Goal: Task Accomplishment & Management: Manage account settings

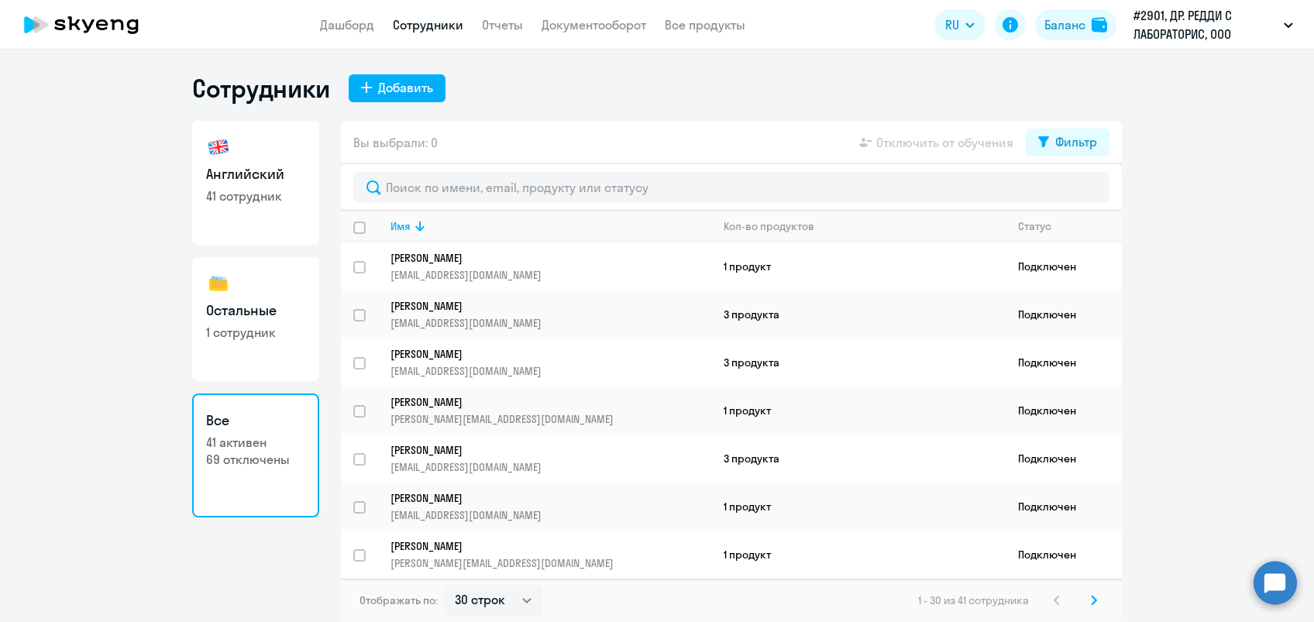
select select "30"
click at [1271, 579] on circle at bounding box center [1274, 582] width 43 height 43
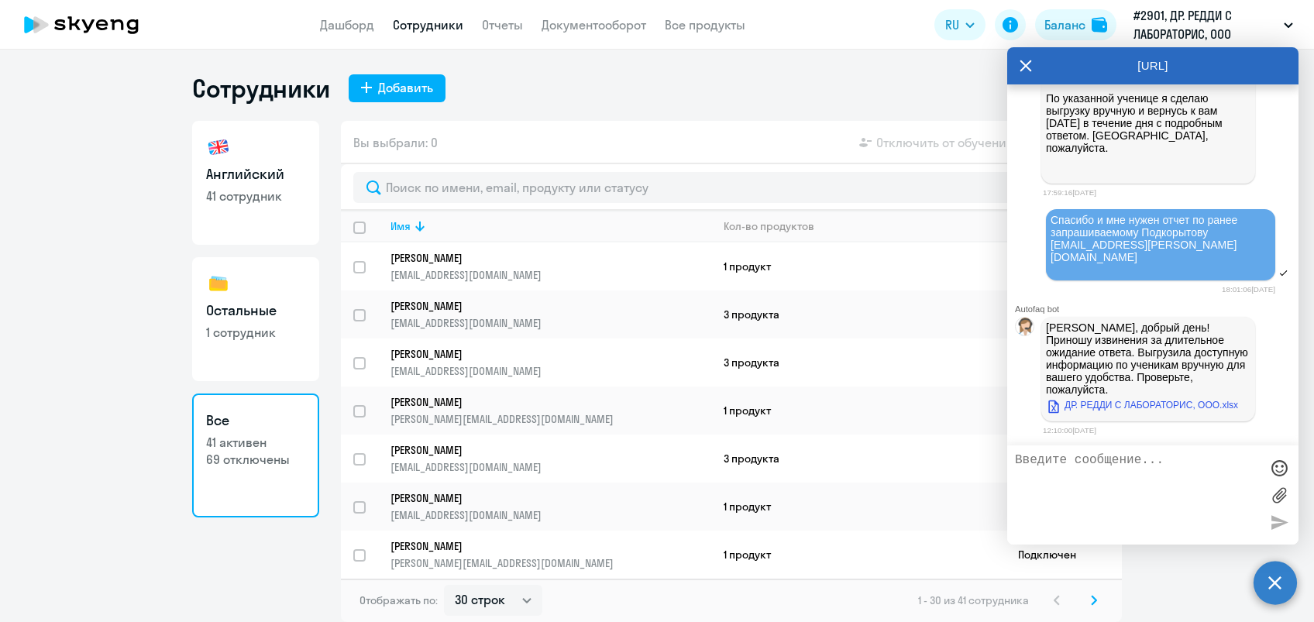
scroll to position [6205, 0]
click at [1126, 402] on link "ДР. РЕДДИ С ЛАБОРАТОРИС, ООО.xlsx" at bounding box center [1142, 405] width 192 height 19
click at [1094, 466] on textarea at bounding box center [1137, 495] width 245 height 84
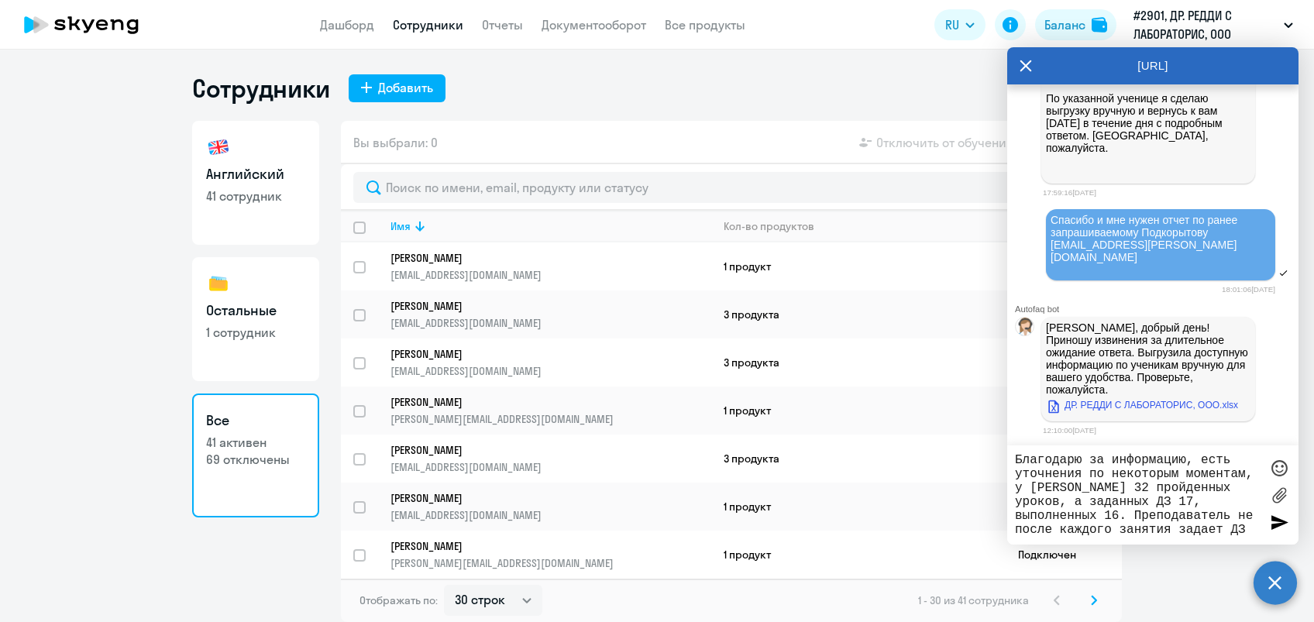
type textarea "Благодарю за информацию, есть уточнения по некоторым моментам, у [PERSON_NAME] …"
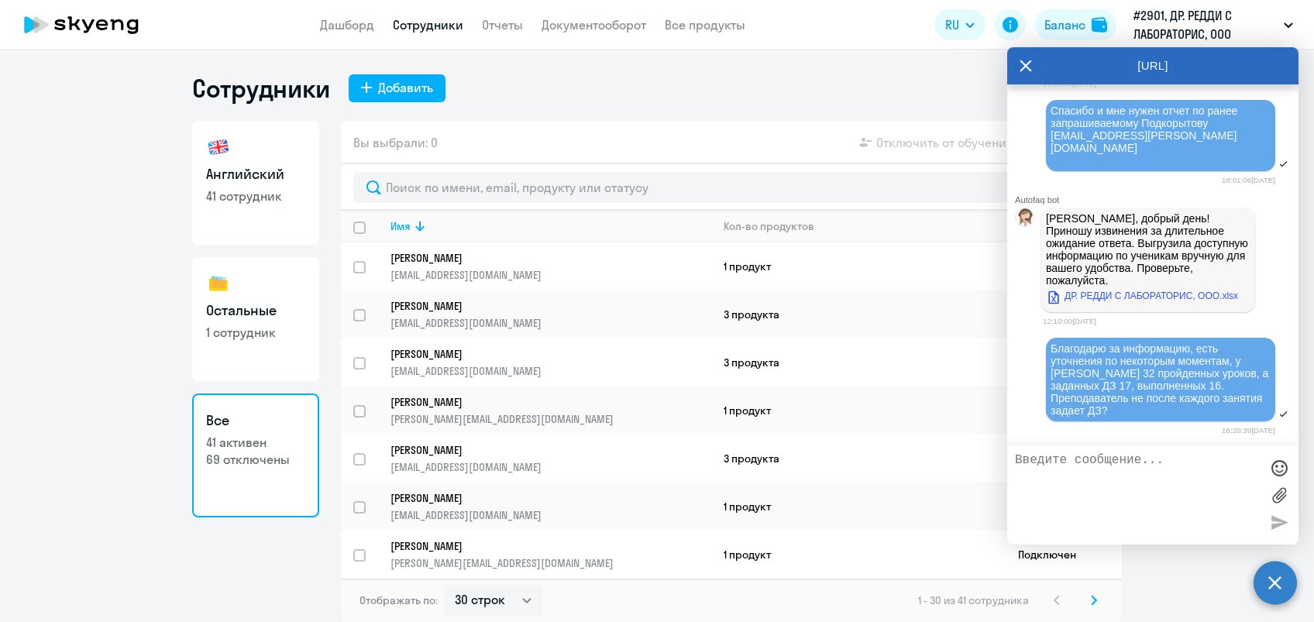
scroll to position [6315, 0]
click at [707, 74] on div "Сотрудники Добавить" at bounding box center [657, 88] width 930 height 31
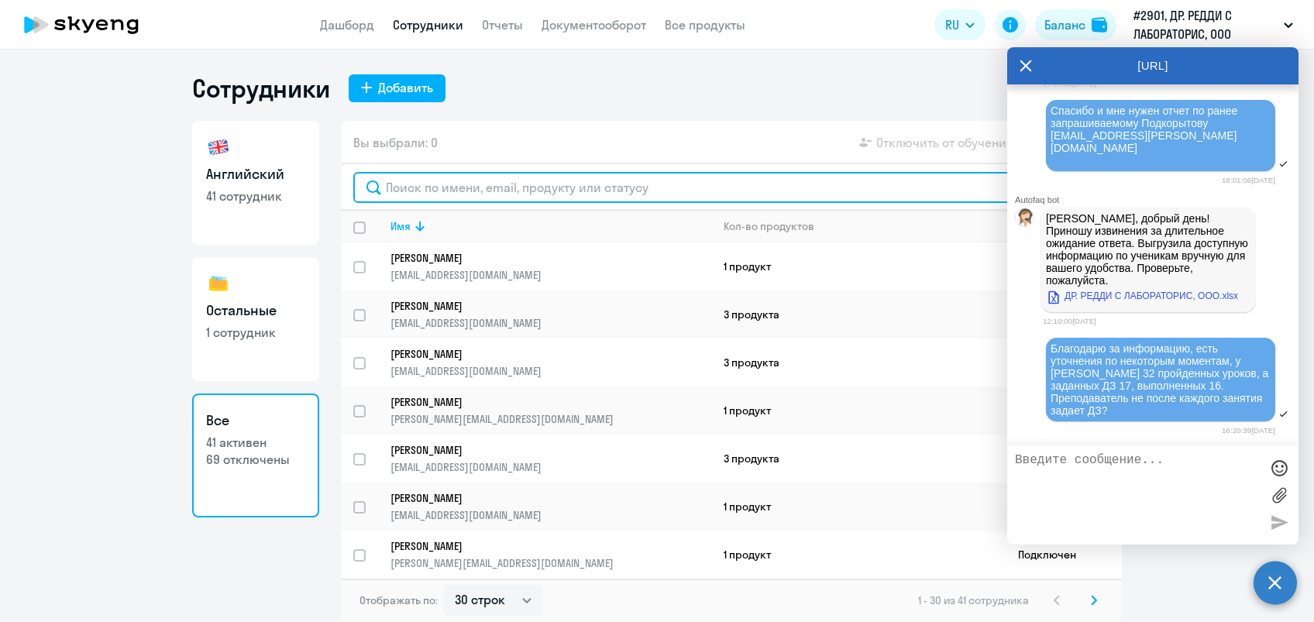
click at [434, 189] on input "text" at bounding box center [731, 187] width 756 height 31
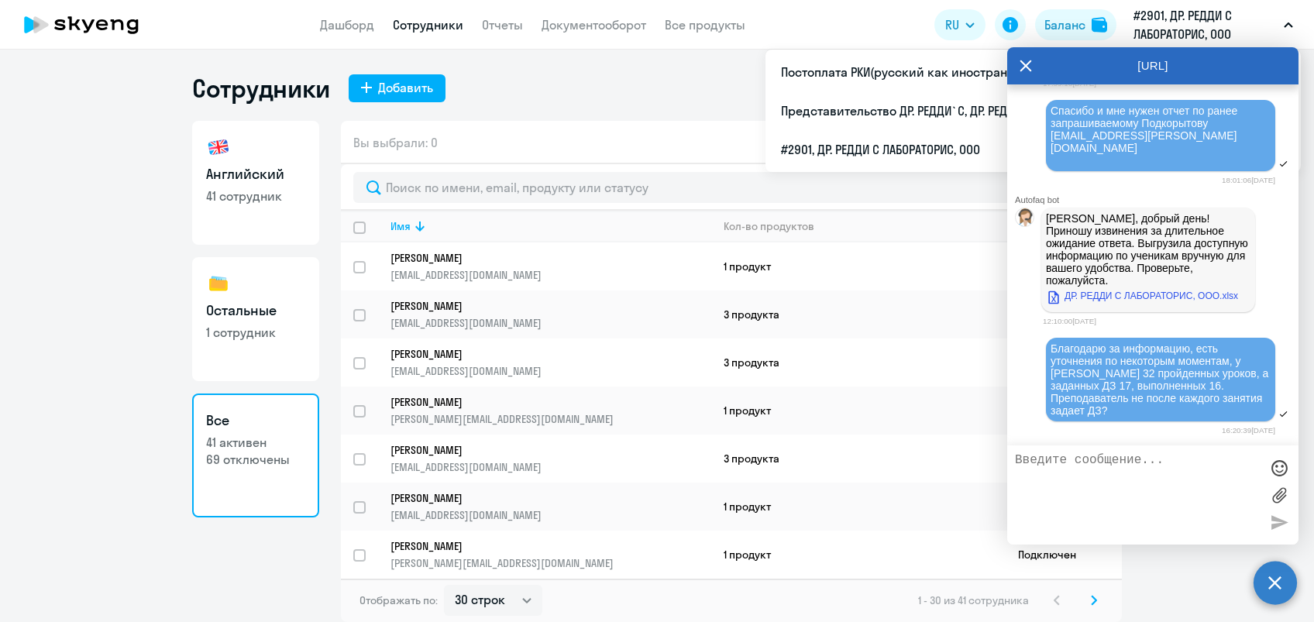
click at [1271, 581] on circle at bounding box center [1274, 582] width 43 height 43
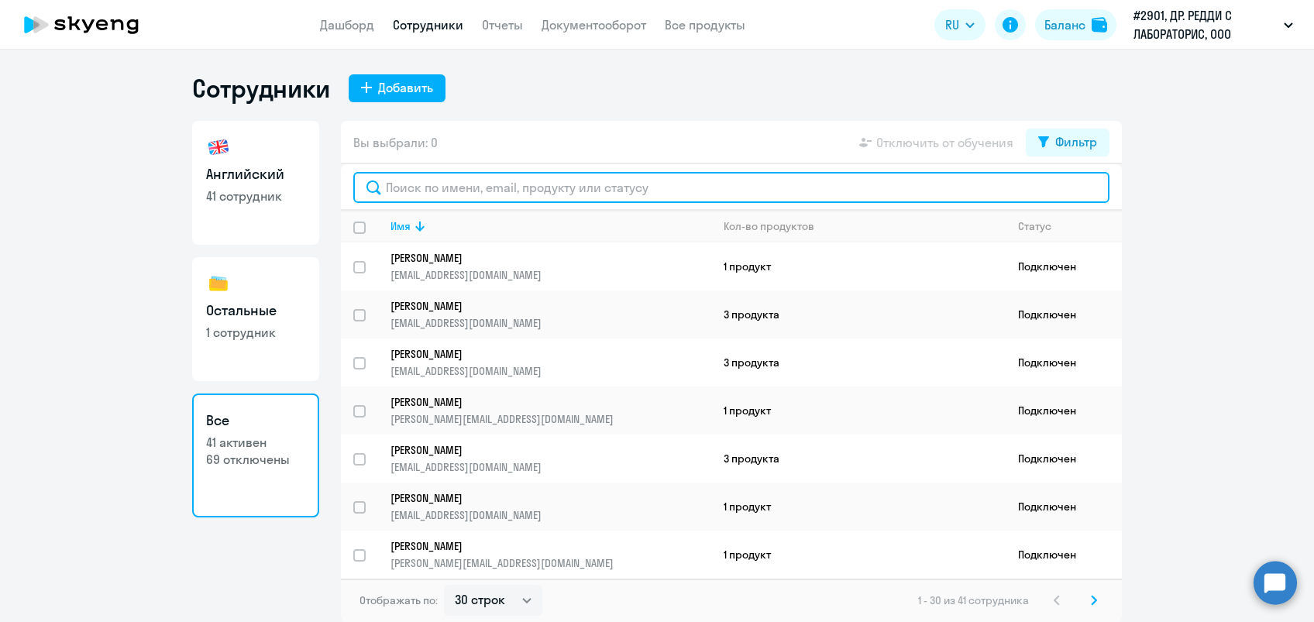
click at [489, 196] on input "text" at bounding box center [731, 187] width 756 height 31
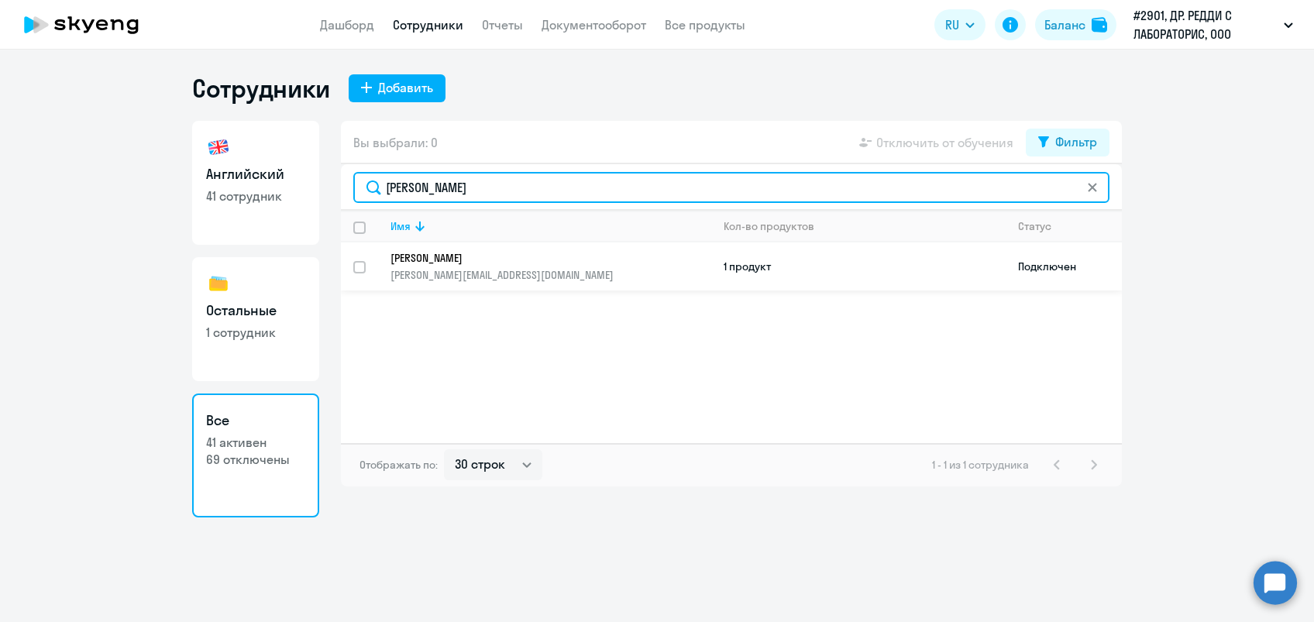
type input "[PERSON_NAME]"
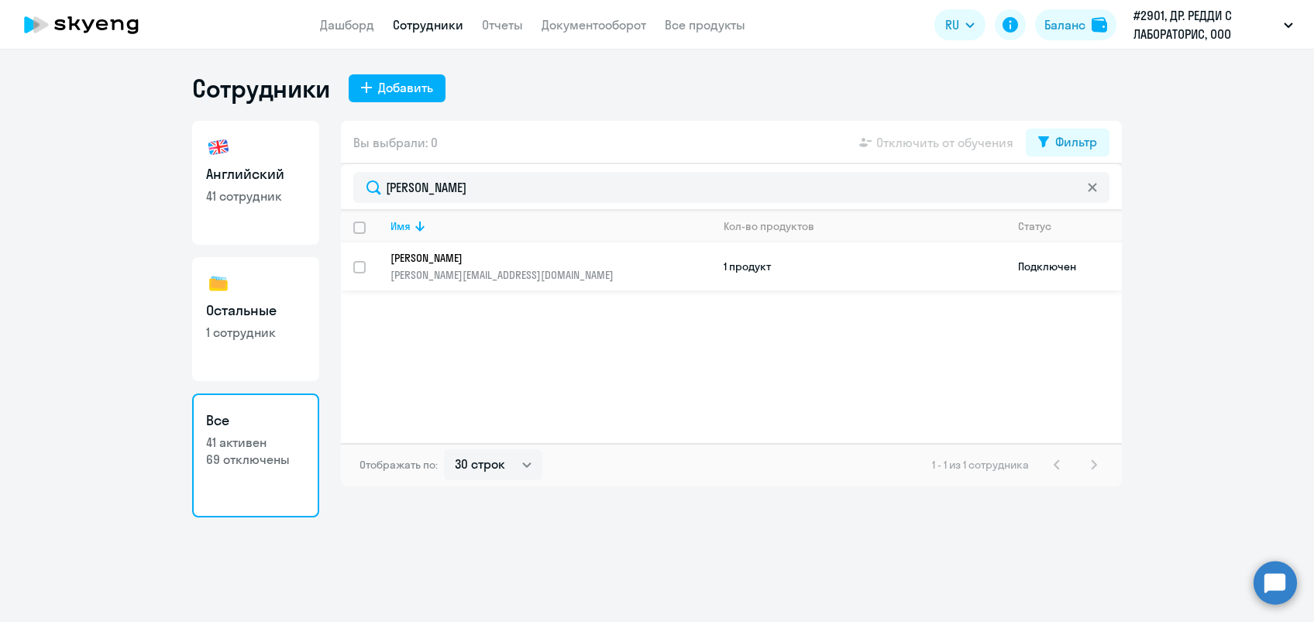
click at [438, 271] on p "[PERSON_NAME][EMAIL_ADDRESS][DOMAIN_NAME]" at bounding box center [550, 275] width 320 height 14
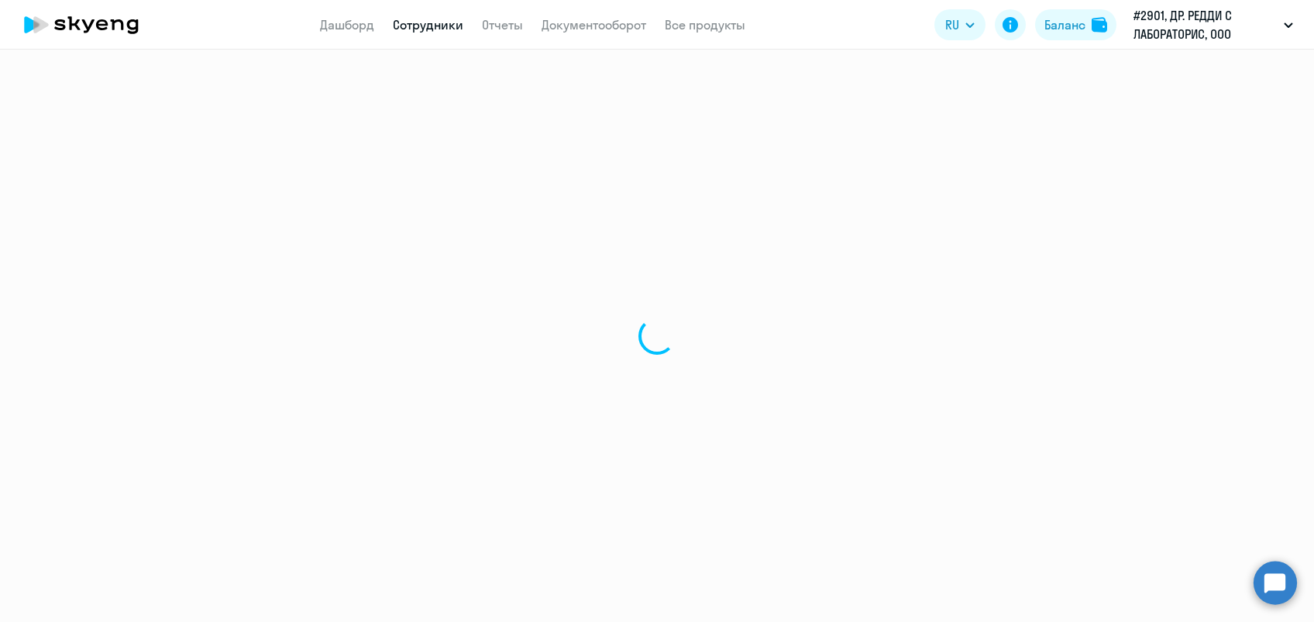
select select "english"
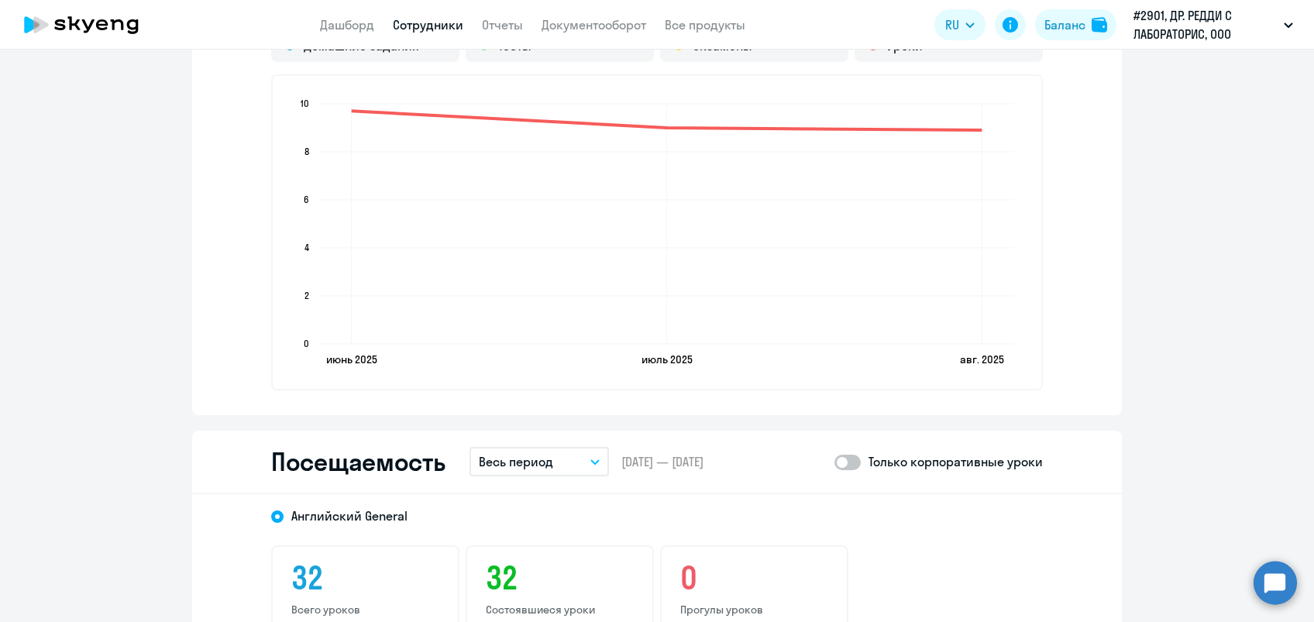
scroll to position [1446, 0]
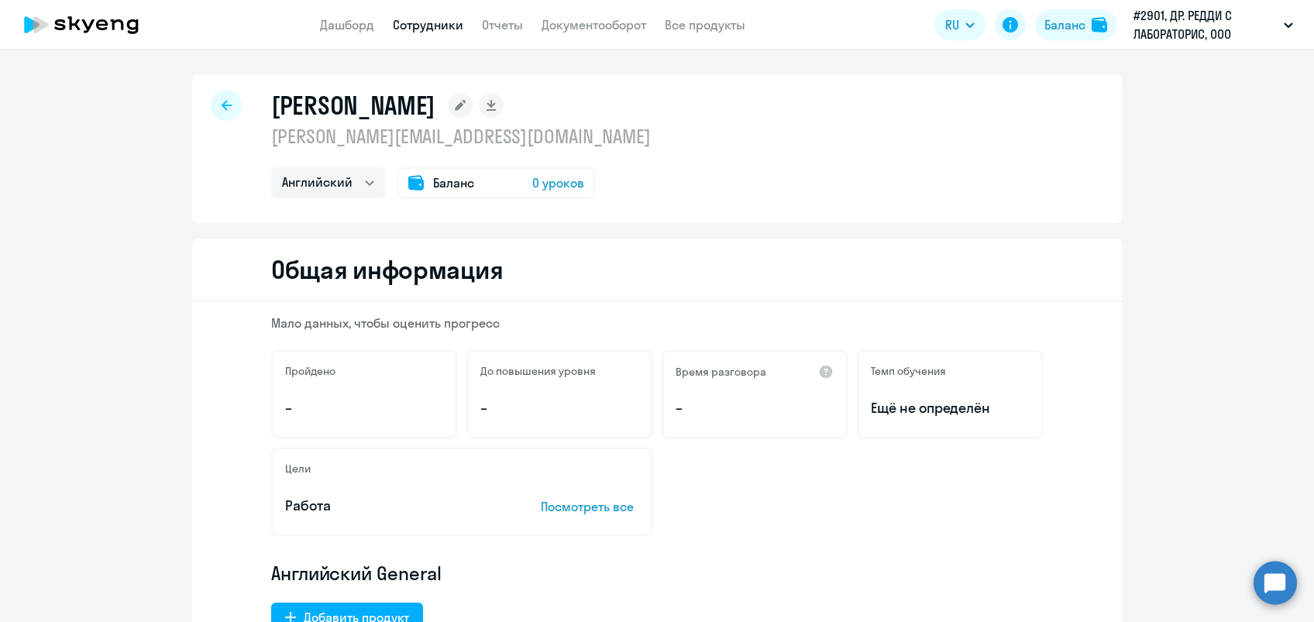
select select "30"
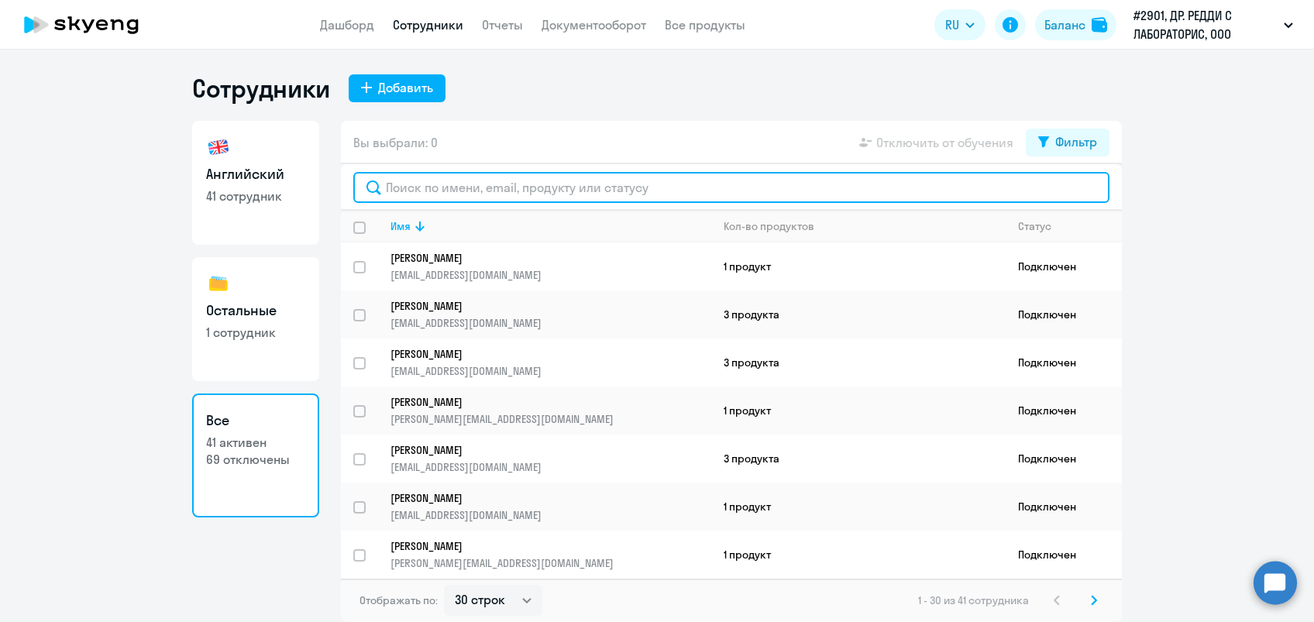
click at [463, 186] on input "text" at bounding box center [731, 187] width 756 height 31
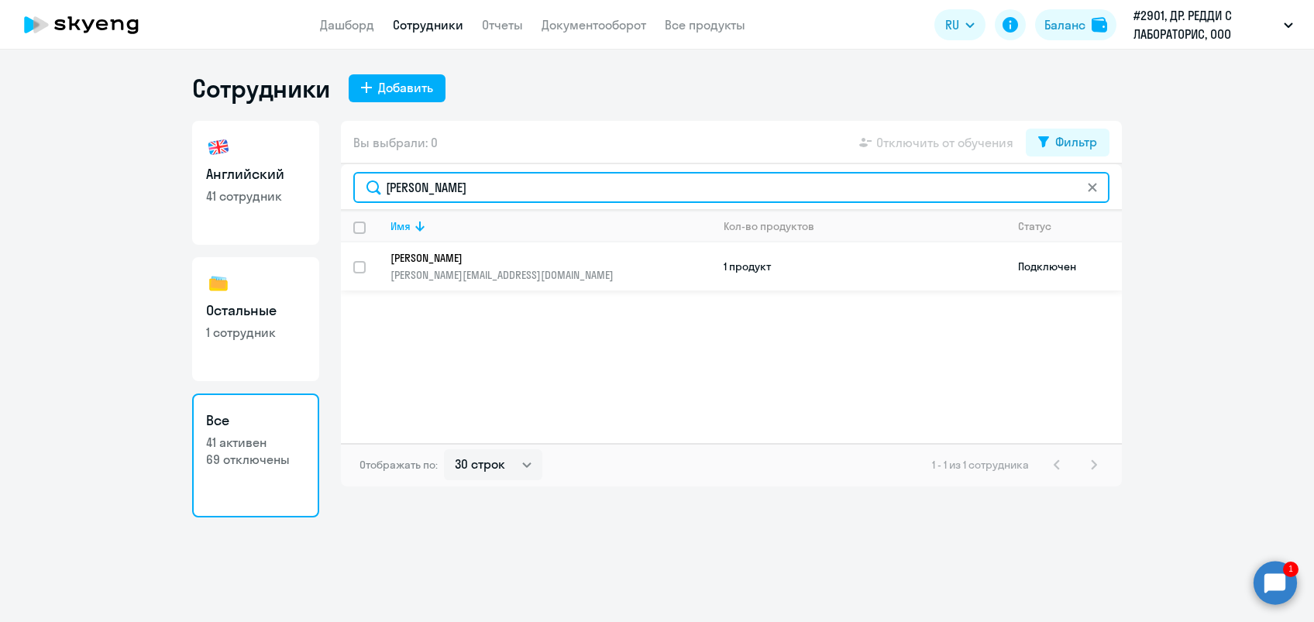
type input "[PERSON_NAME]"
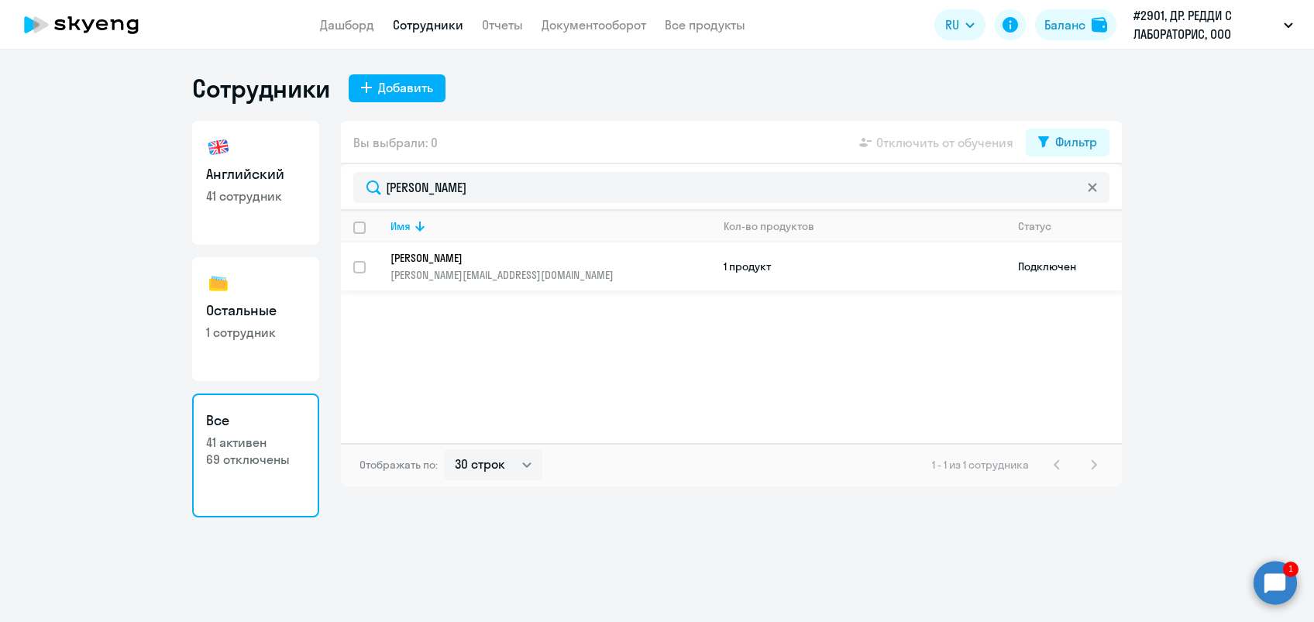
click at [438, 268] on p "[PERSON_NAME][EMAIL_ADDRESS][DOMAIN_NAME]" at bounding box center [550, 275] width 320 height 14
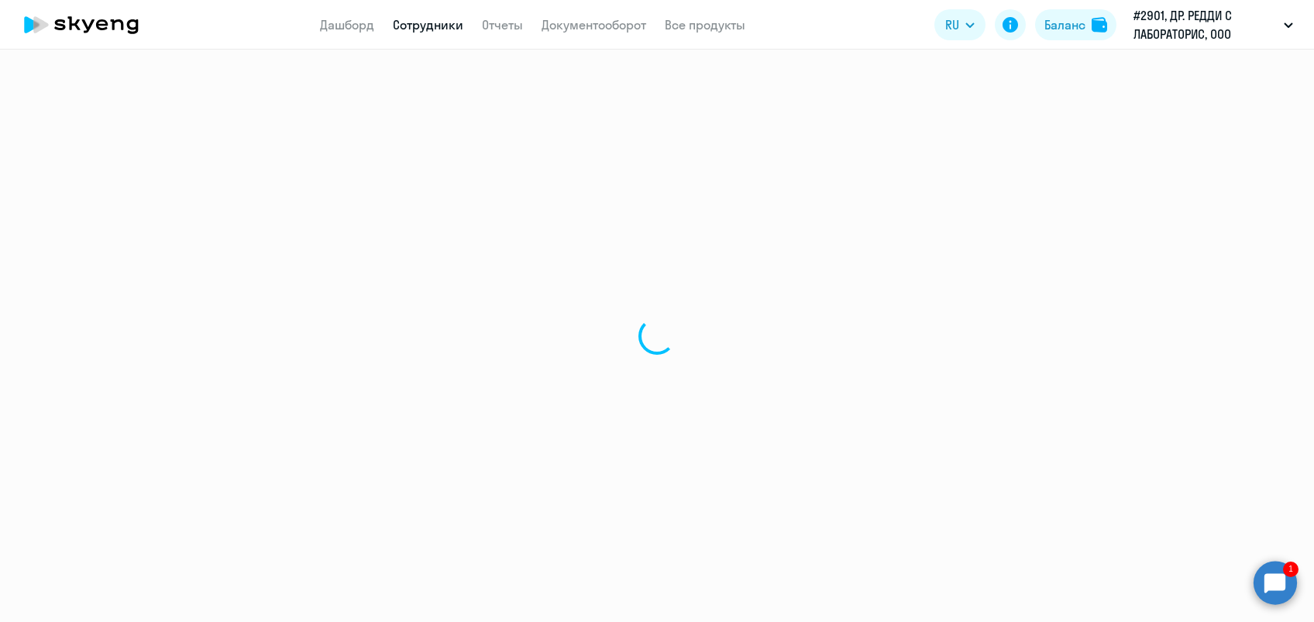
select select "english"
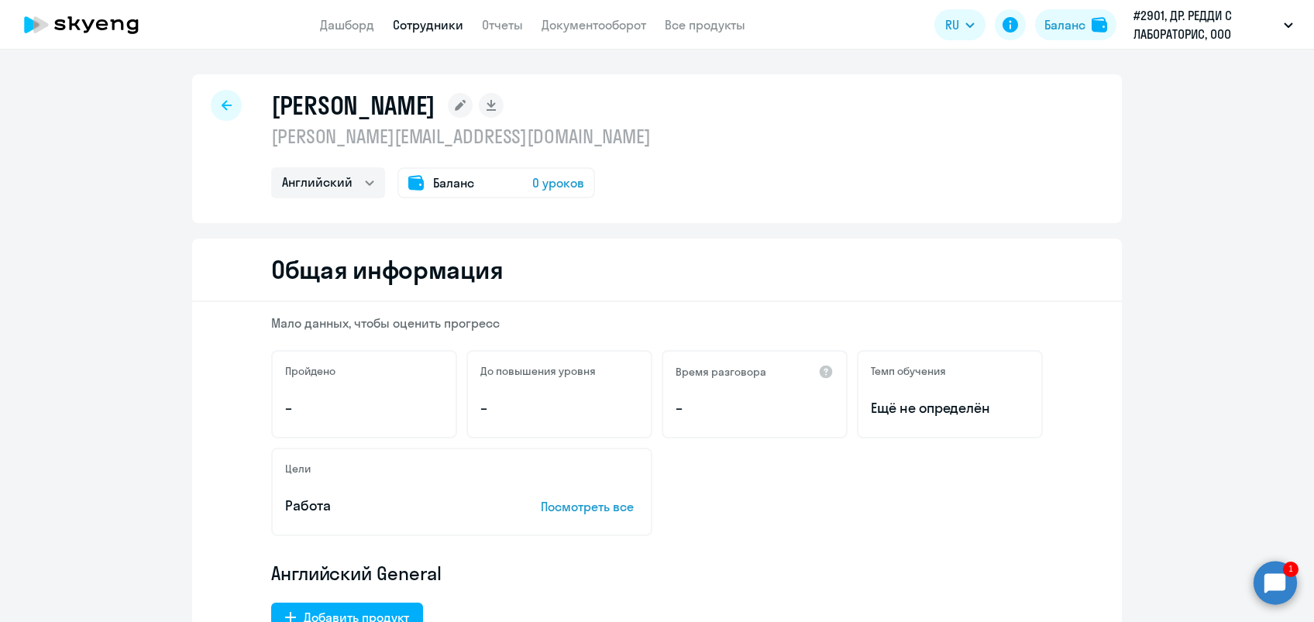
click at [444, 180] on span "Баланс" at bounding box center [453, 183] width 41 height 19
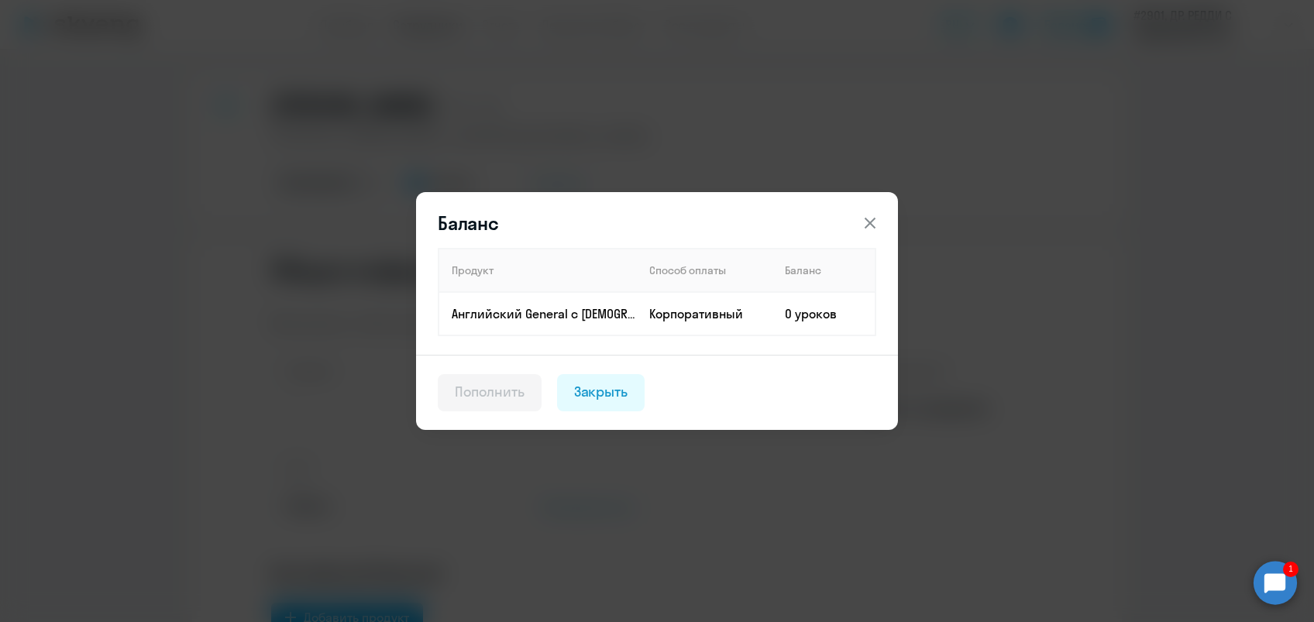
click at [504, 402] on button "Пополнить" at bounding box center [490, 392] width 104 height 37
select select "30"
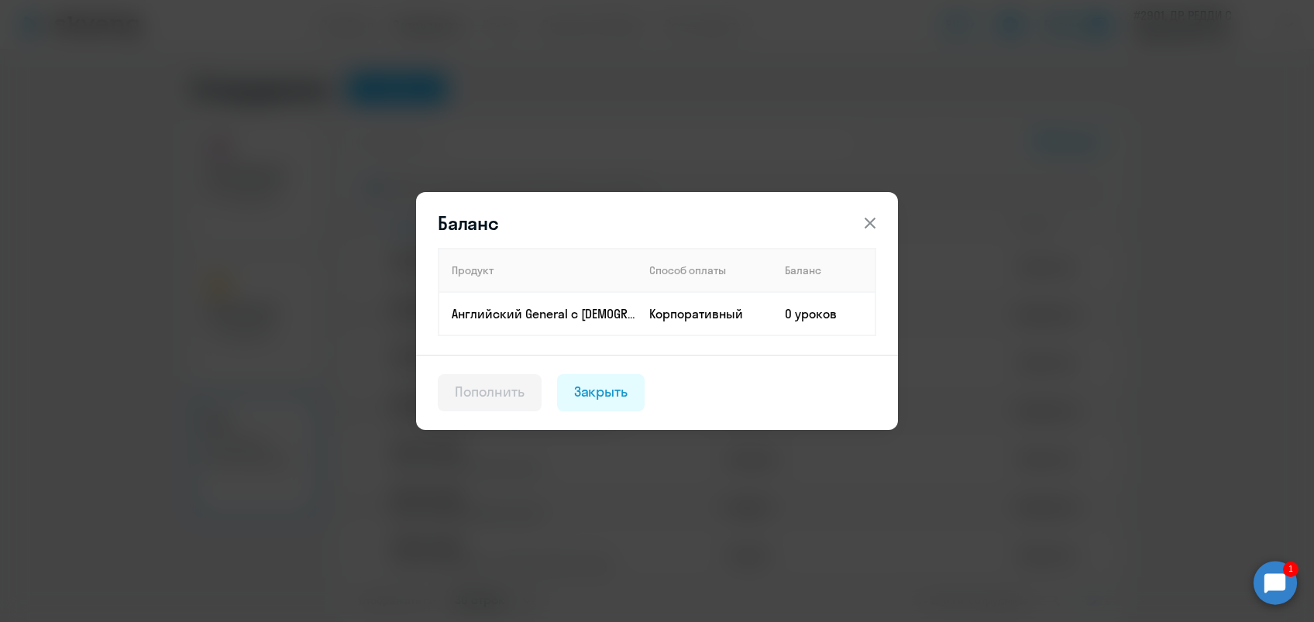
click at [869, 224] on icon at bounding box center [870, 223] width 11 height 11
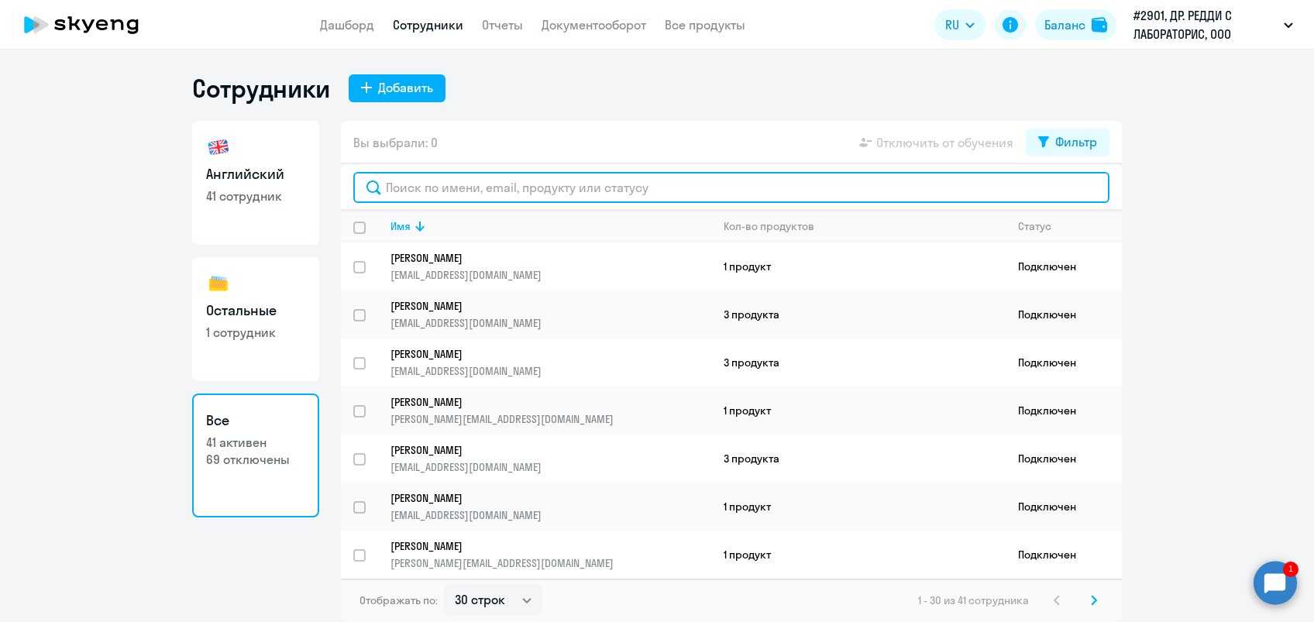
click at [424, 192] on input "text" at bounding box center [731, 187] width 756 height 31
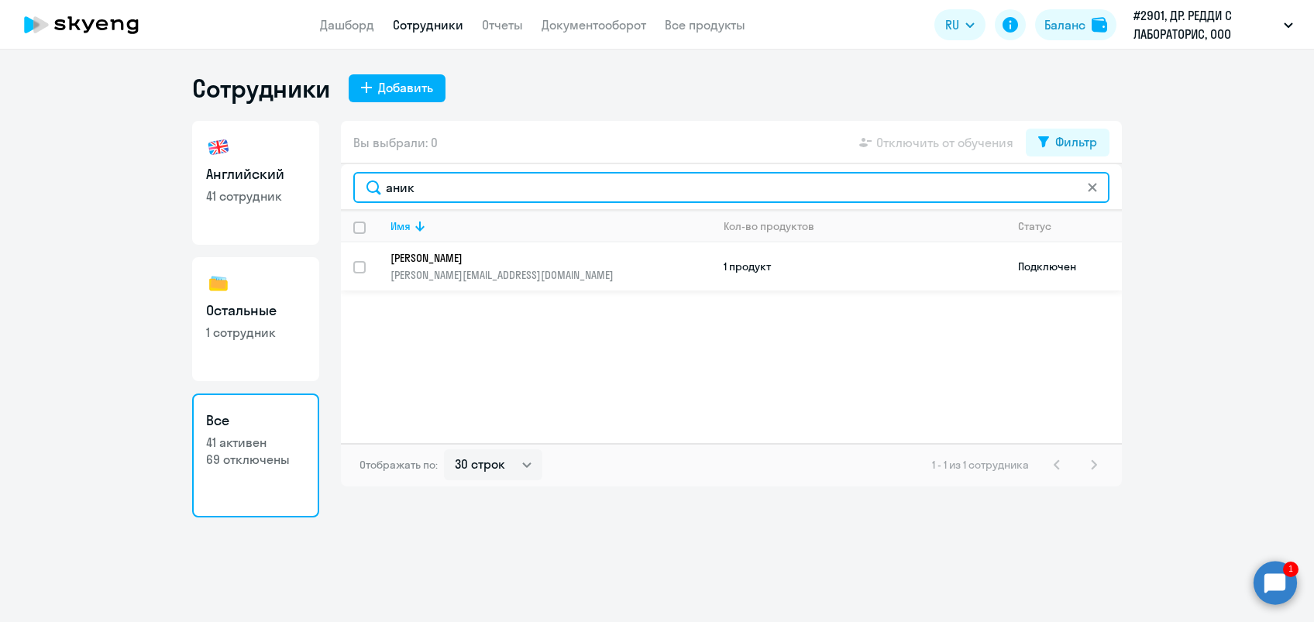
type input "аник"
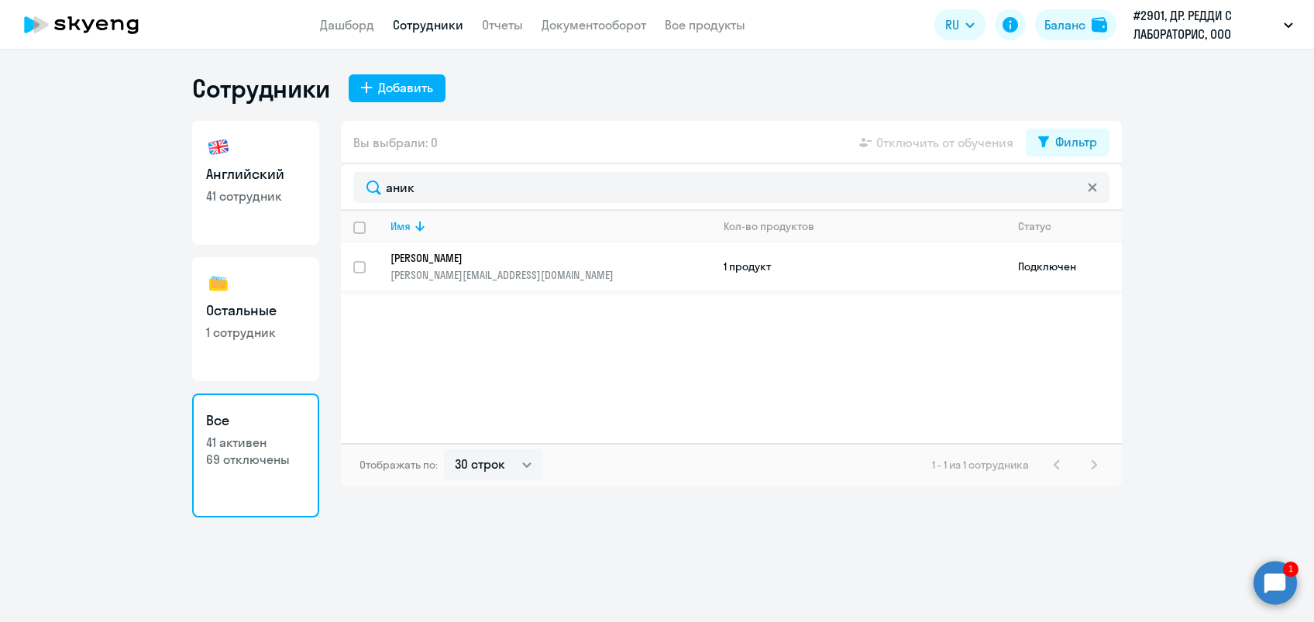
click at [438, 254] on p "[PERSON_NAME]" at bounding box center [539, 258] width 299 height 14
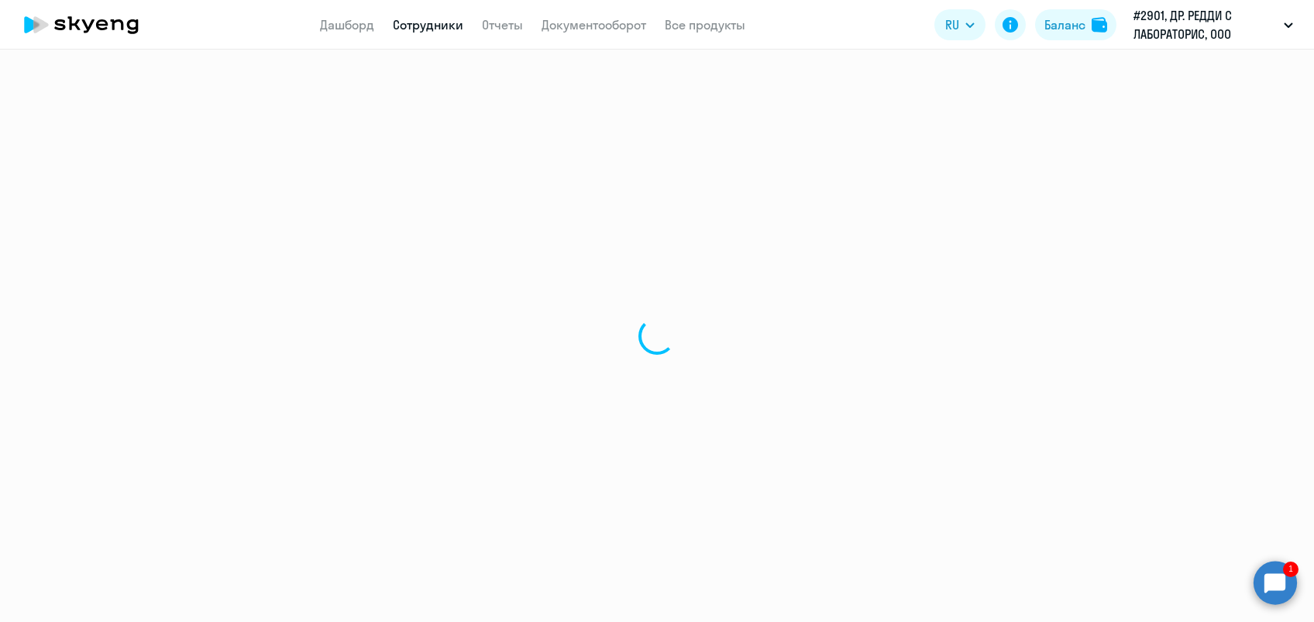
select select "english"
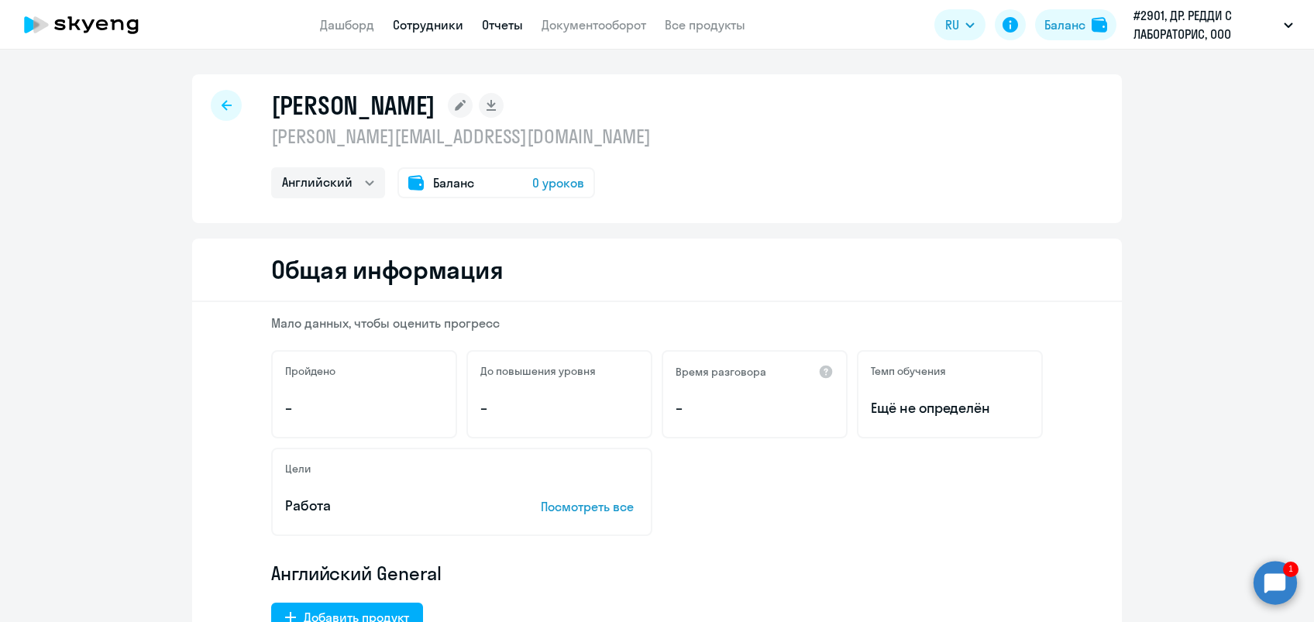
click at [504, 21] on link "Отчеты" at bounding box center [502, 24] width 41 height 15
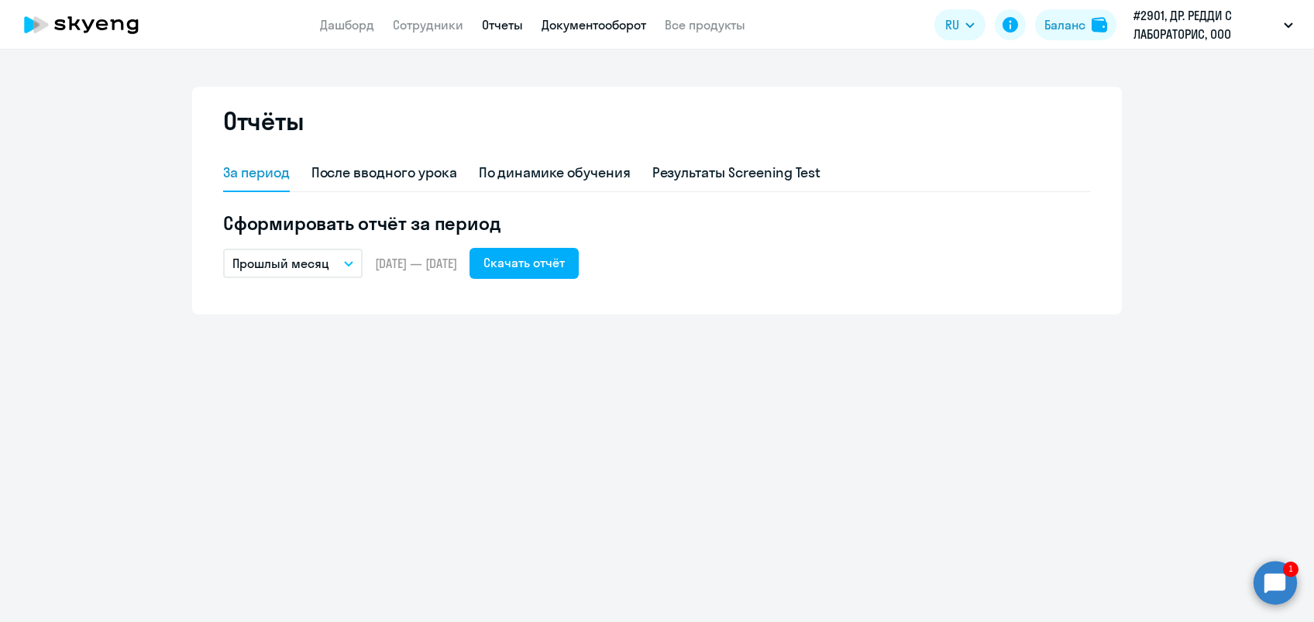
click at [573, 23] on link "Документооборот" at bounding box center [594, 24] width 105 height 15
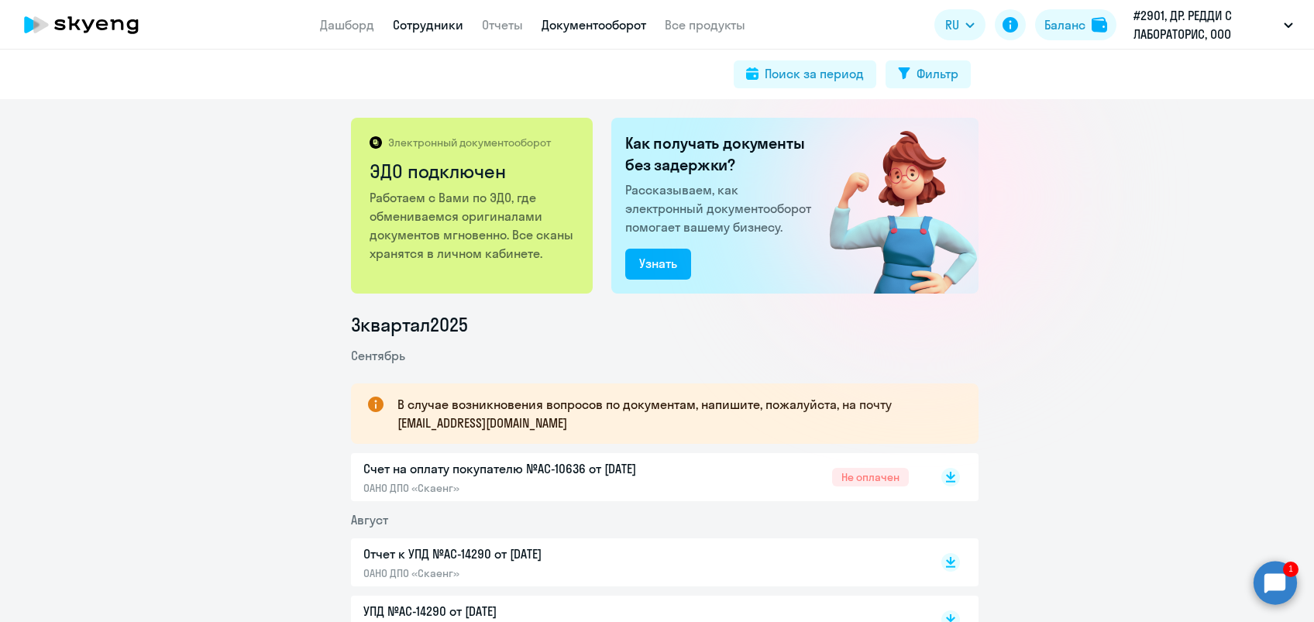
click at [411, 29] on link "Сотрудники" at bounding box center [428, 24] width 70 height 15
select select "30"
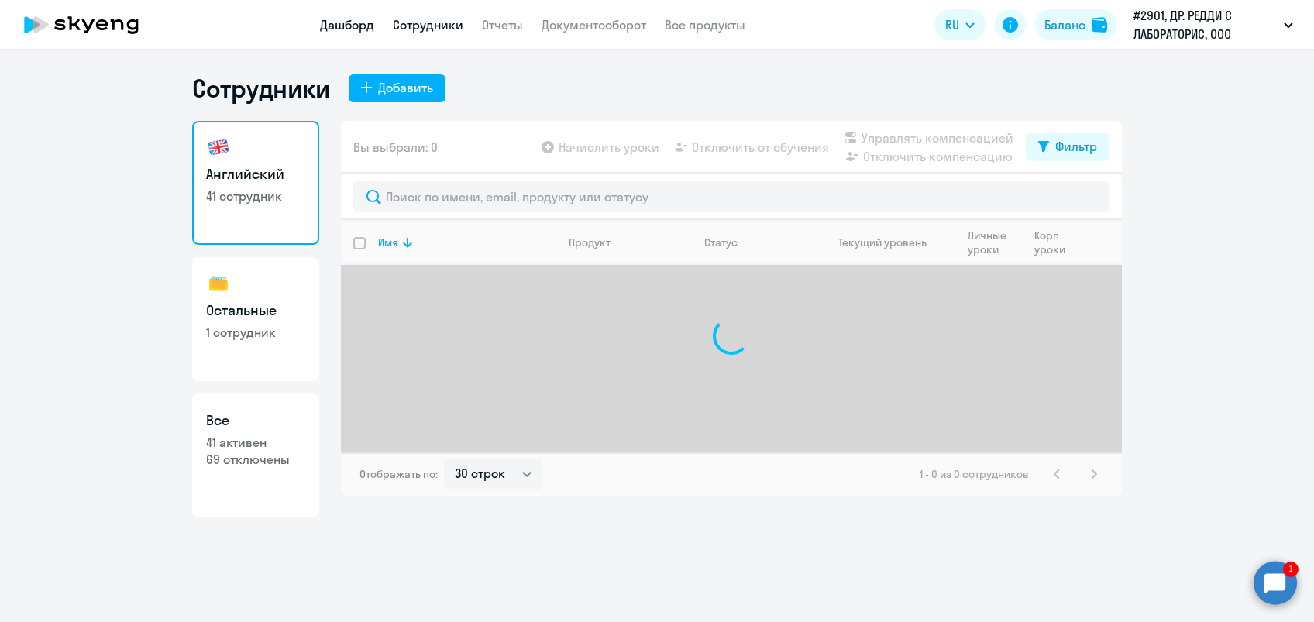
click at [330, 31] on link "Дашборд" at bounding box center [347, 24] width 54 height 15
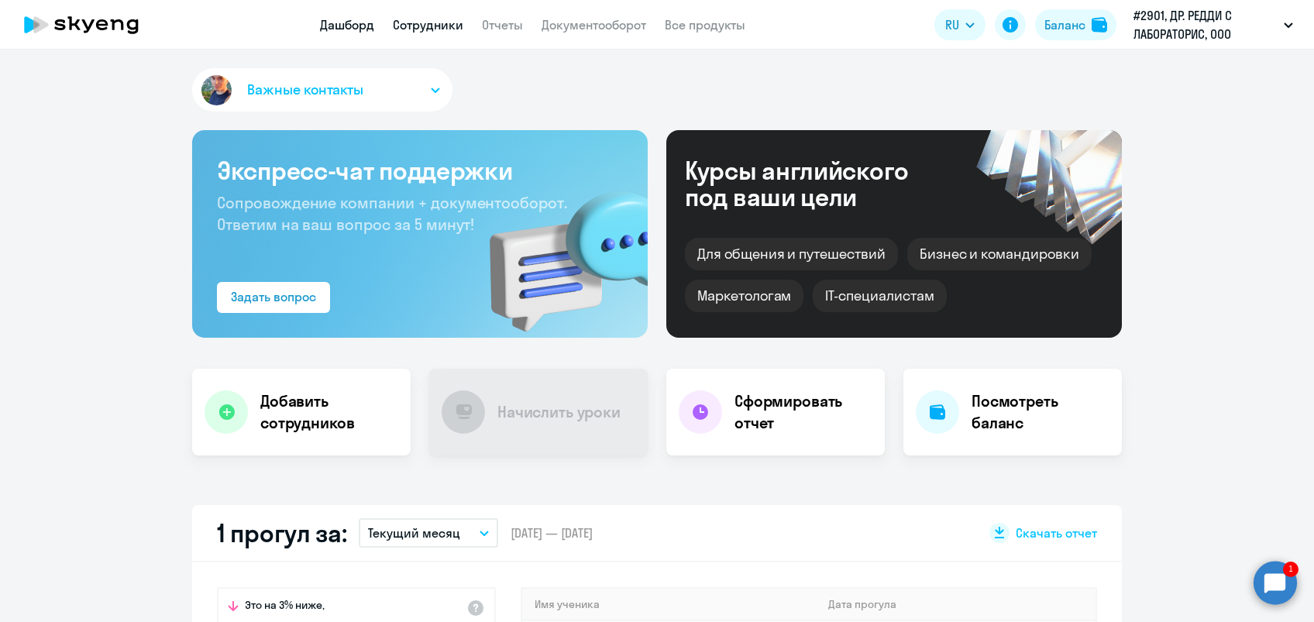
click at [440, 29] on link "Сотрудники" at bounding box center [428, 24] width 70 height 15
select select "30"
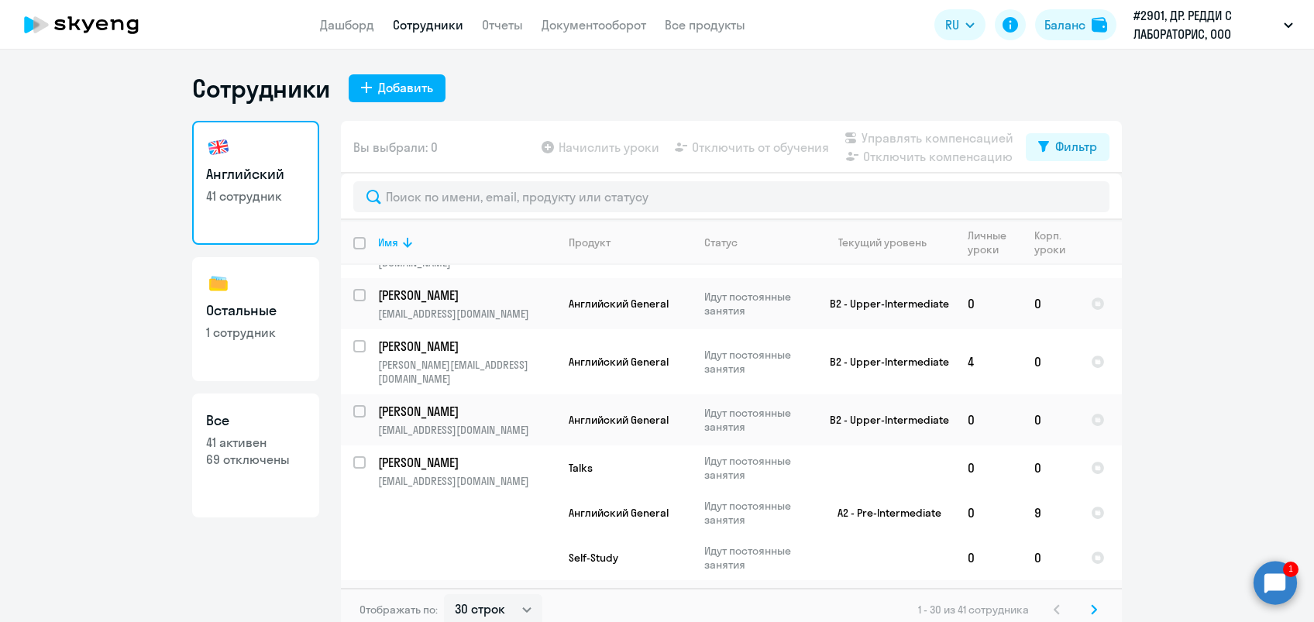
scroll to position [1702, 0]
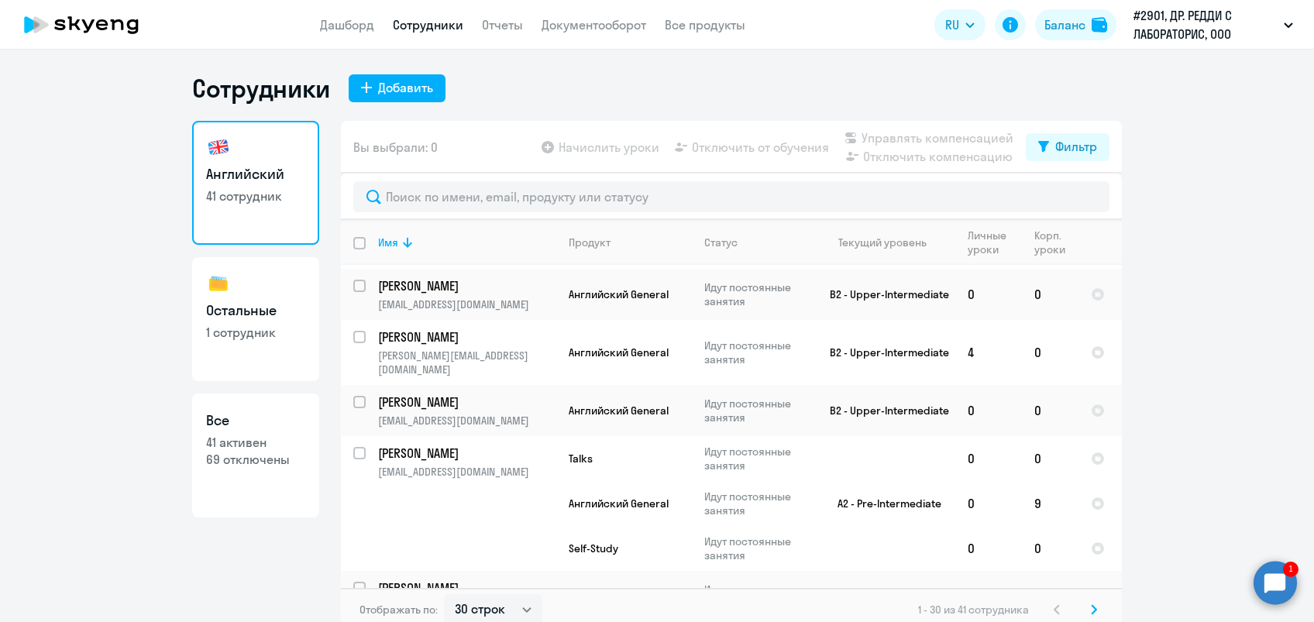
click at [1091, 609] on svg-icon at bounding box center [1094, 609] width 19 height 19
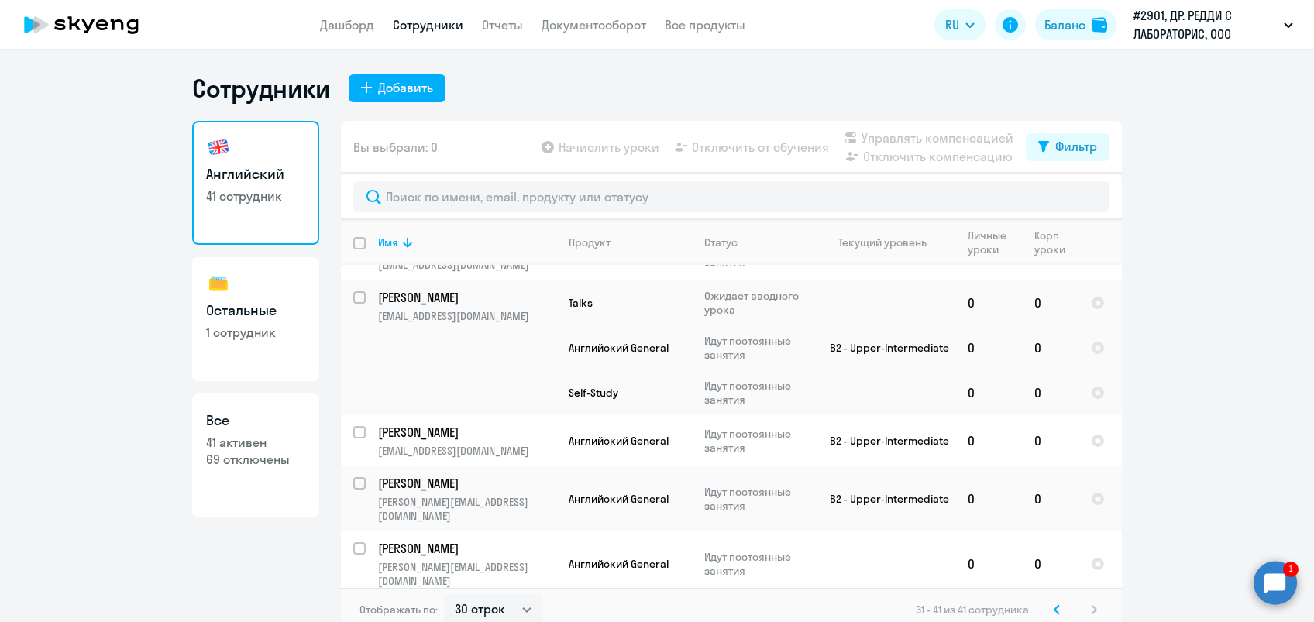
scroll to position [49, 0]
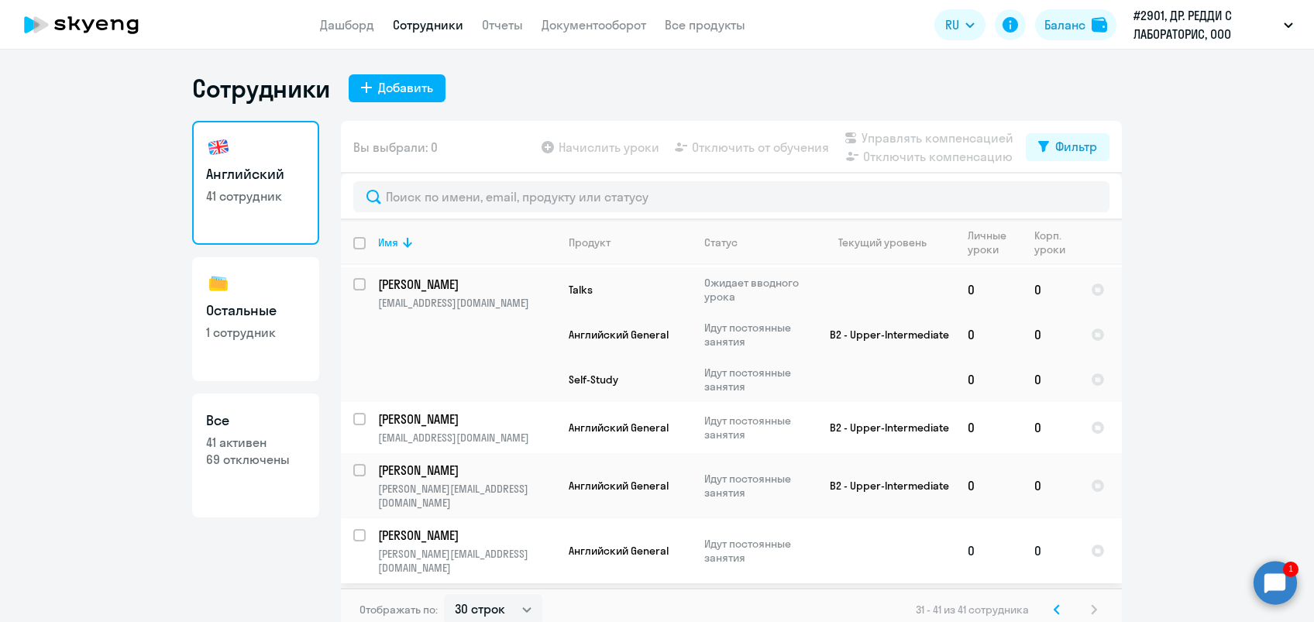
click at [418, 528] on p "[PERSON_NAME]" at bounding box center [465, 535] width 175 height 17
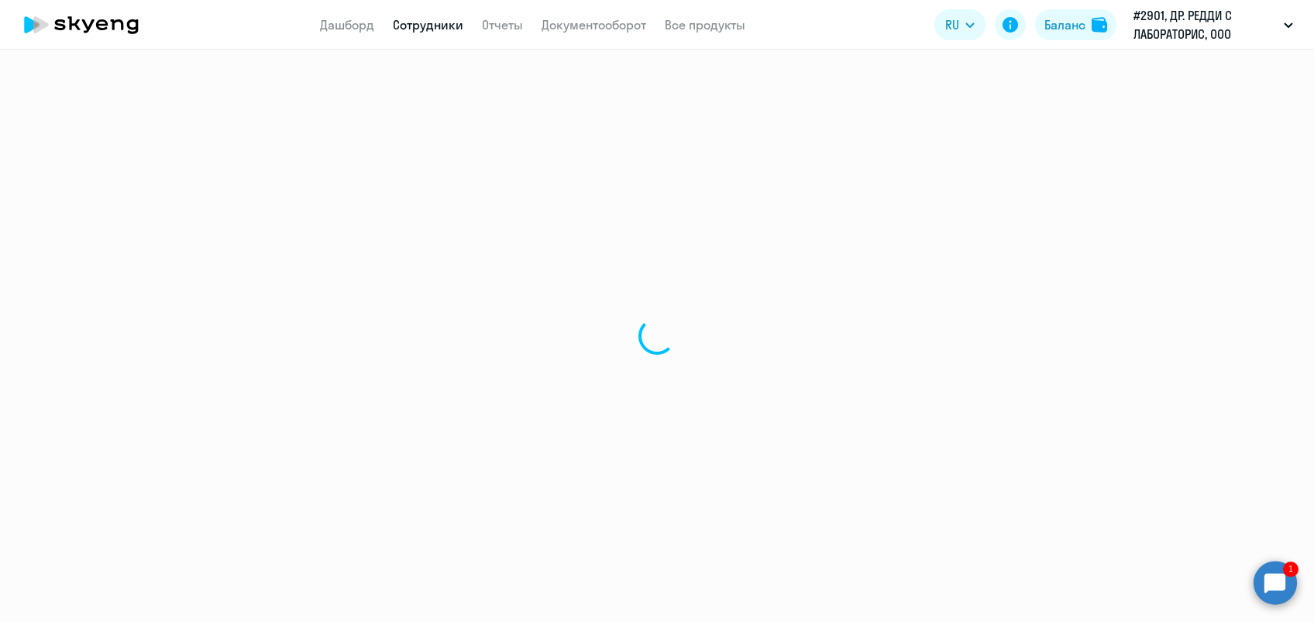
select select "english"
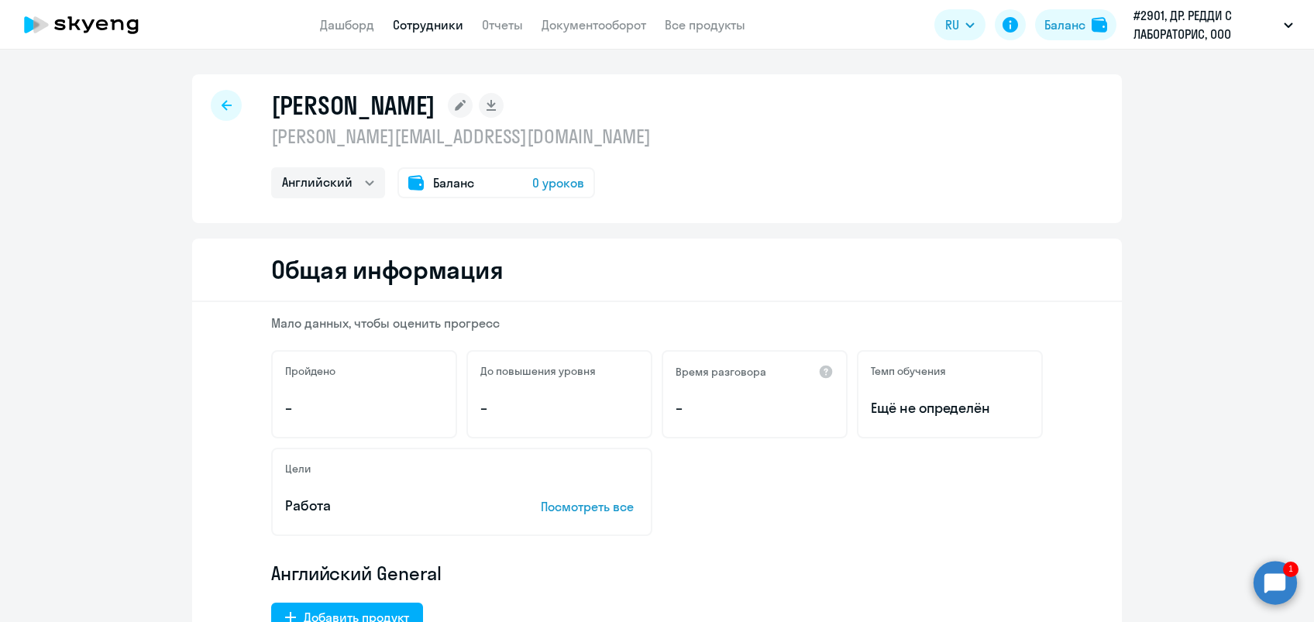
click at [421, 177] on div "Баланс 0 уроков" at bounding box center [496, 182] width 198 height 31
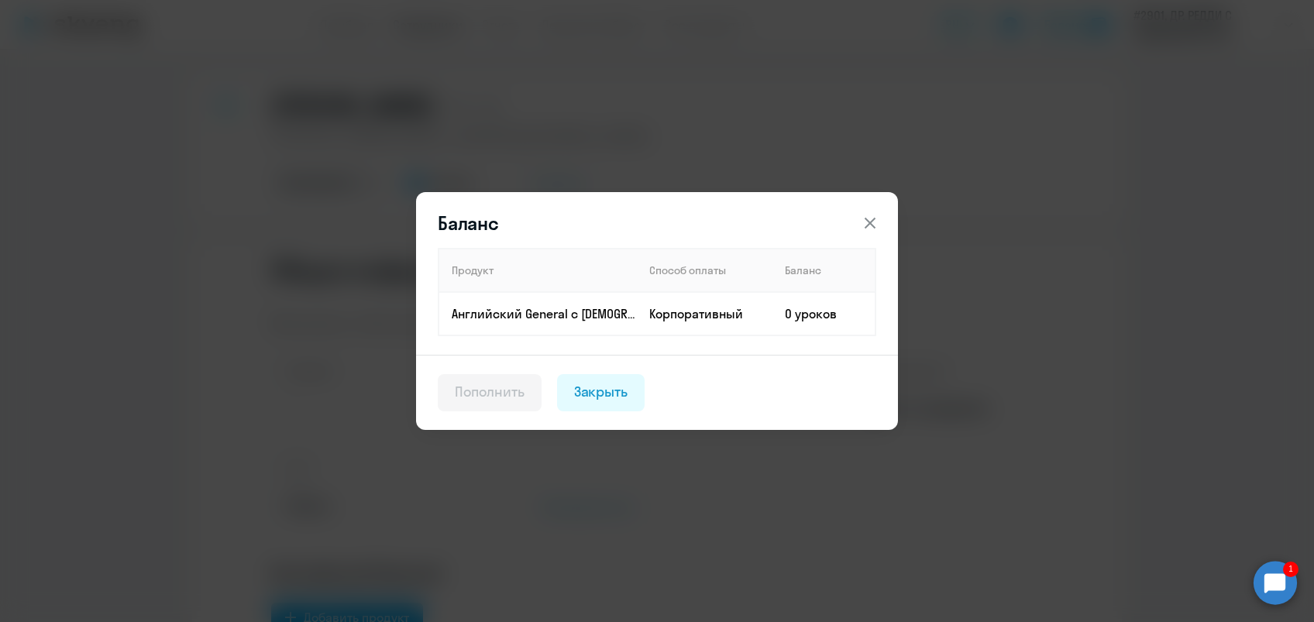
click at [509, 387] on div "Пополнить" at bounding box center [490, 392] width 70 height 20
click at [864, 217] on icon at bounding box center [870, 223] width 19 height 19
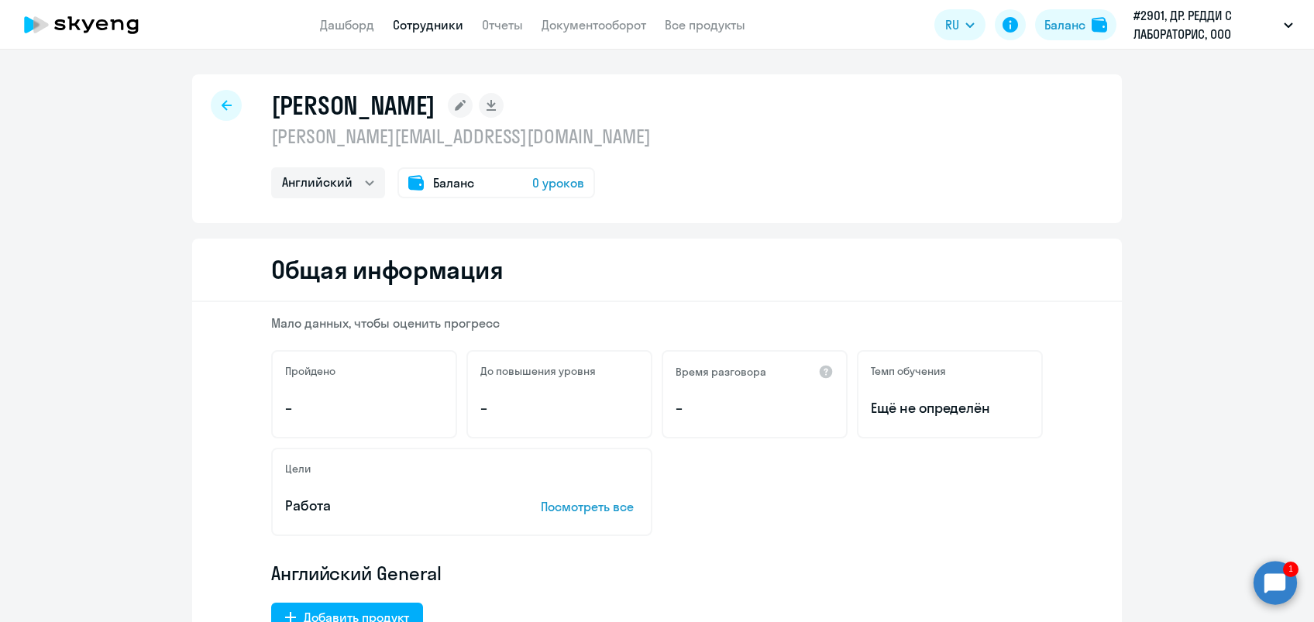
click at [864, 217] on div "[PERSON_NAME] [PERSON_NAME][EMAIL_ADDRESS][DOMAIN_NAME] Английский Баланс 0 уро…" at bounding box center [657, 148] width 930 height 149
click at [342, 25] on link "Дашборд" at bounding box center [347, 24] width 54 height 15
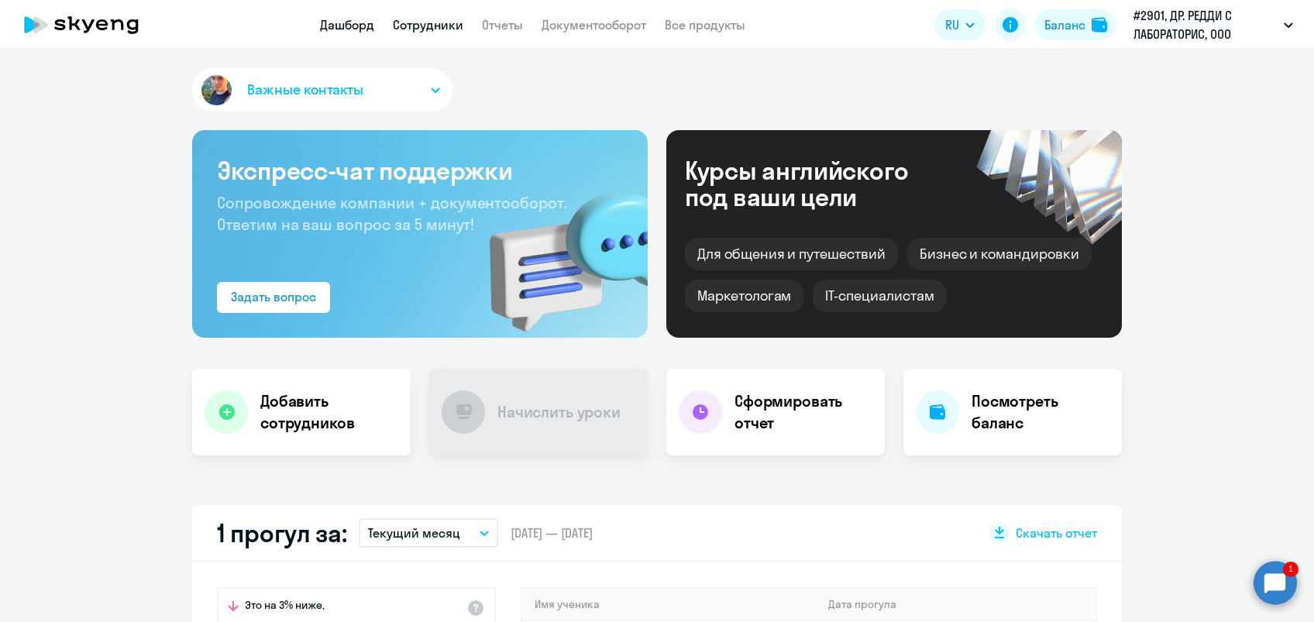
click at [397, 24] on link "Сотрудники" at bounding box center [428, 24] width 70 height 15
select select "30"
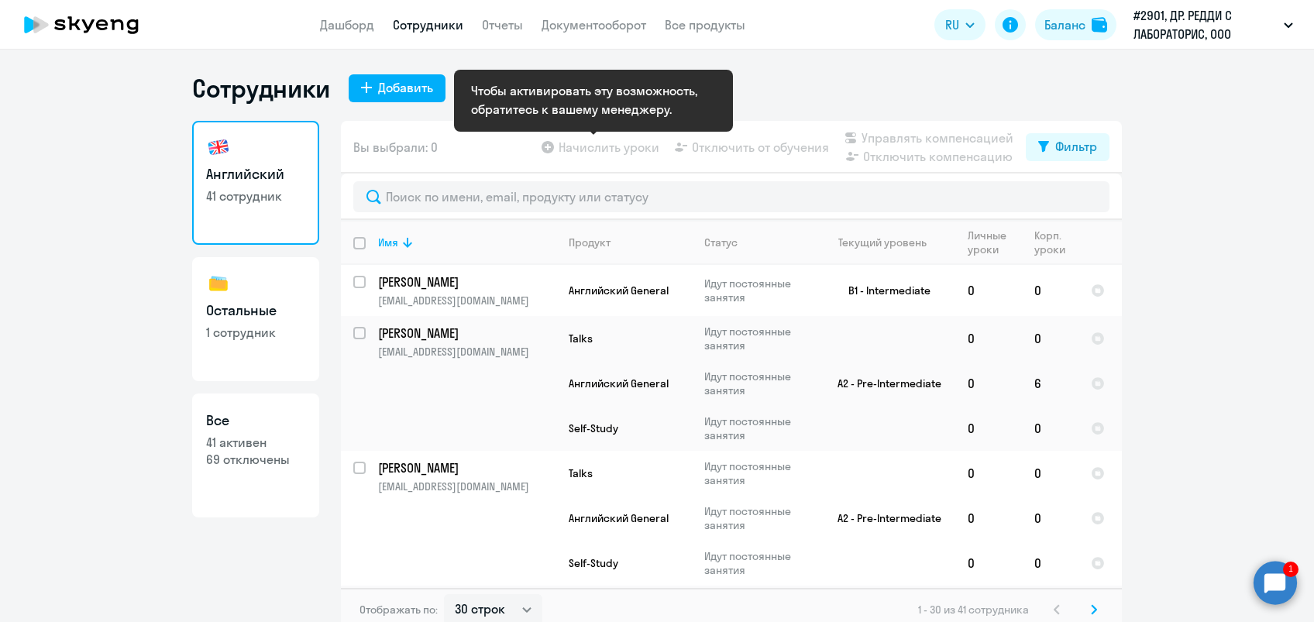
click at [573, 150] on app-table-action-button "Начислить уроки" at bounding box center [598, 147] width 121 height 19
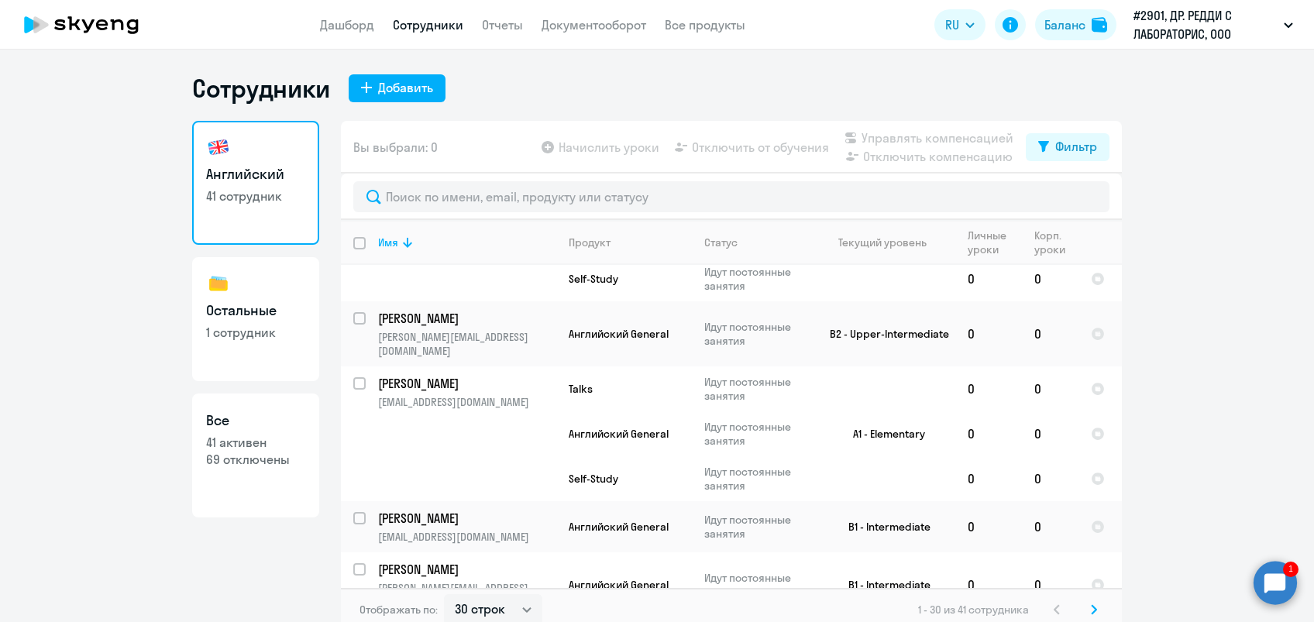
scroll to position [289, 0]
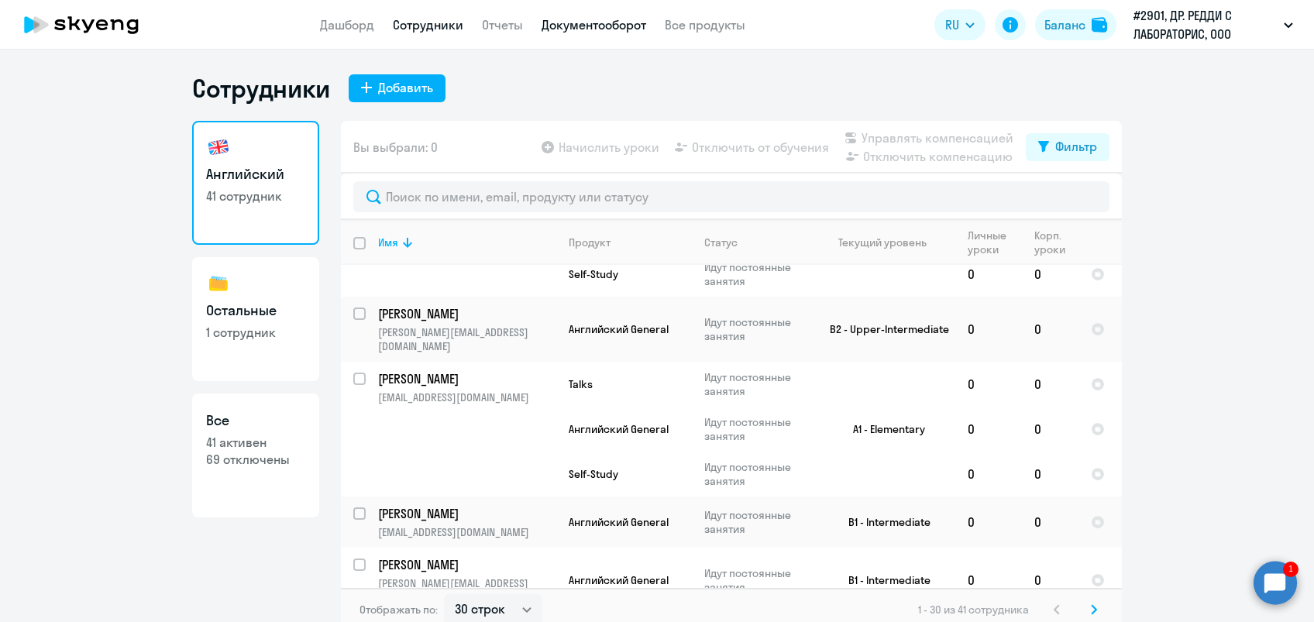
click at [567, 26] on link "Документооборот" at bounding box center [594, 24] width 105 height 15
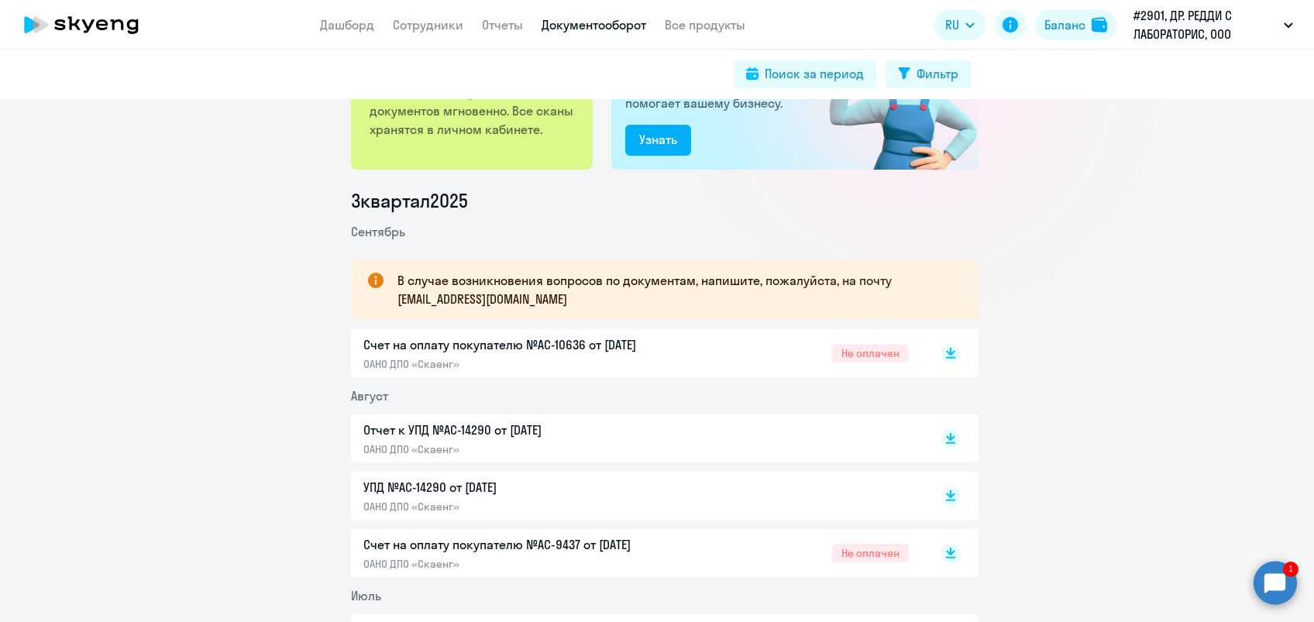
scroll to position [165, 0]
